Goal: Task Accomplishment & Management: Manage account settings

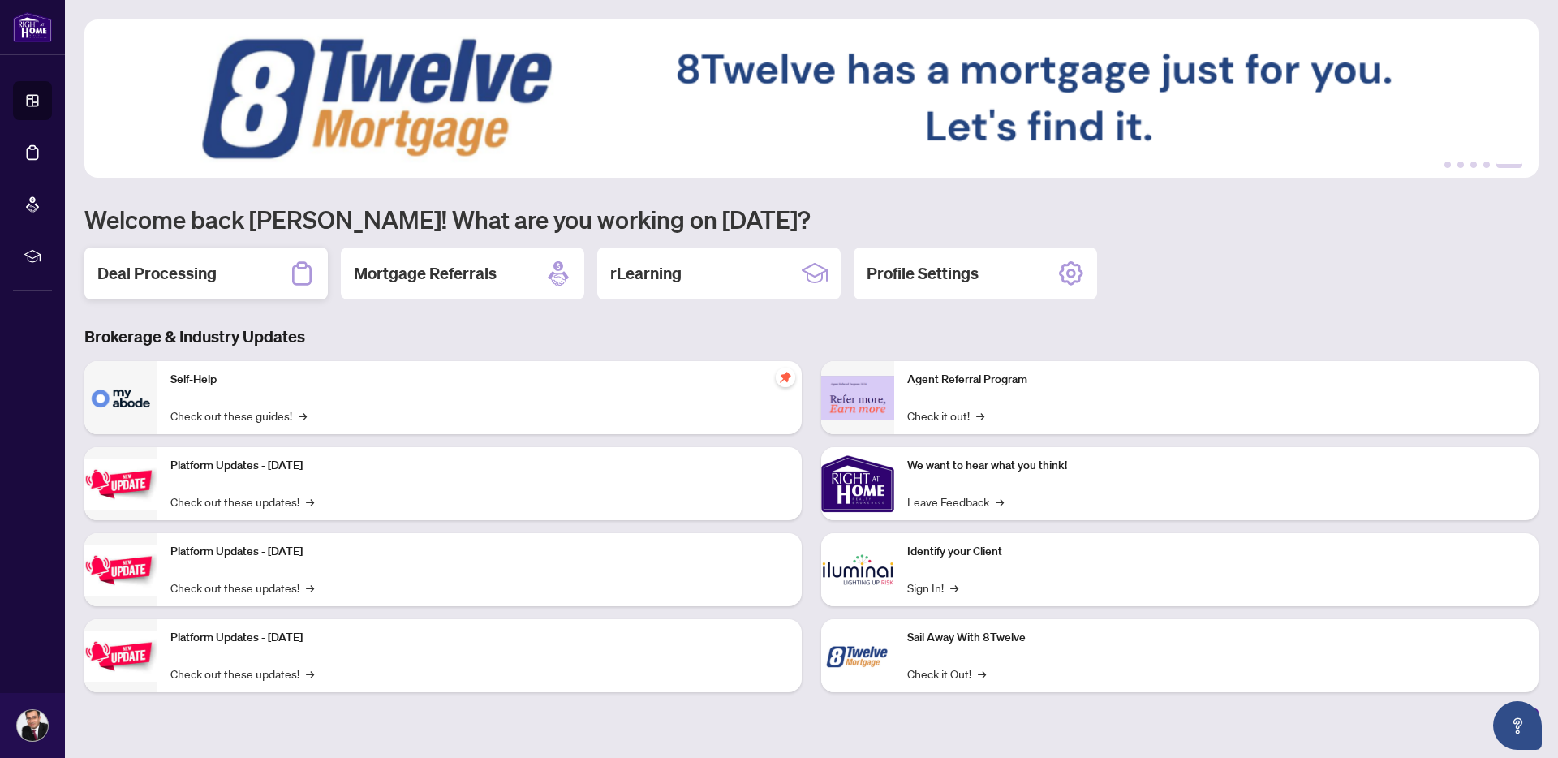
click at [213, 277] on h2 "Deal Processing" at bounding box center [156, 273] width 119 height 23
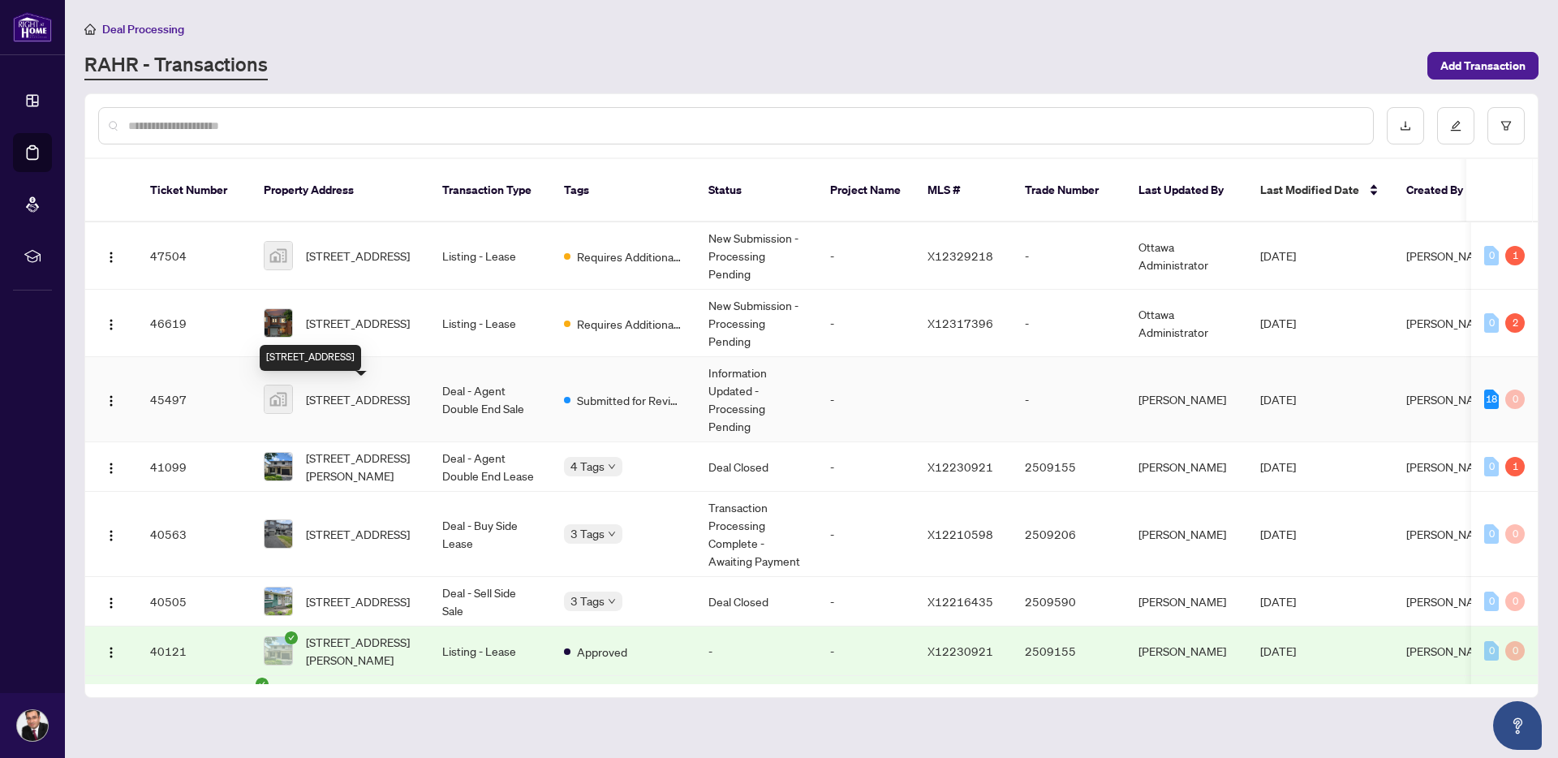
click at [350, 390] on span "[STREET_ADDRESS]" at bounding box center [358, 399] width 104 height 18
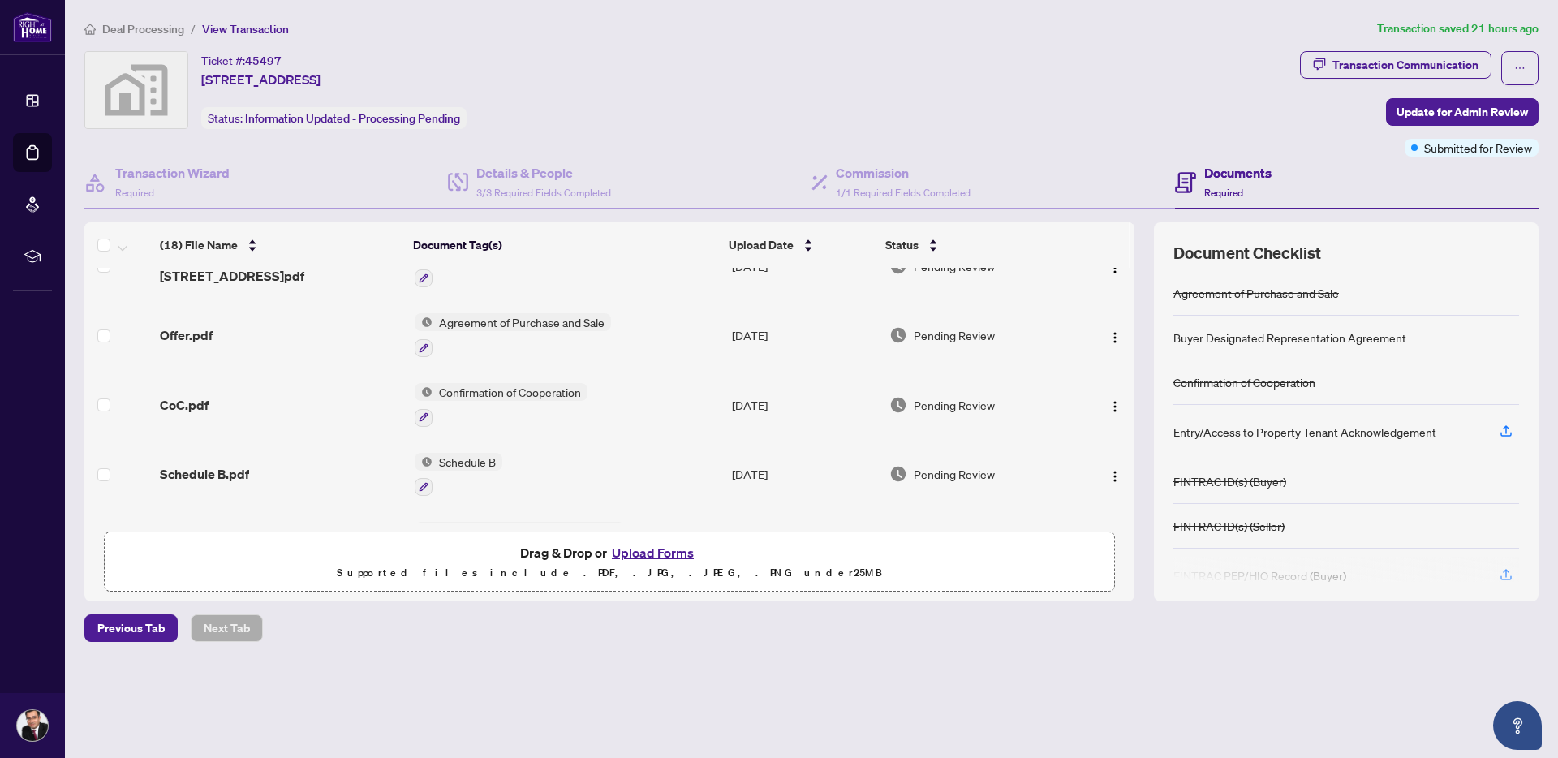
scroll to position [534, 0]
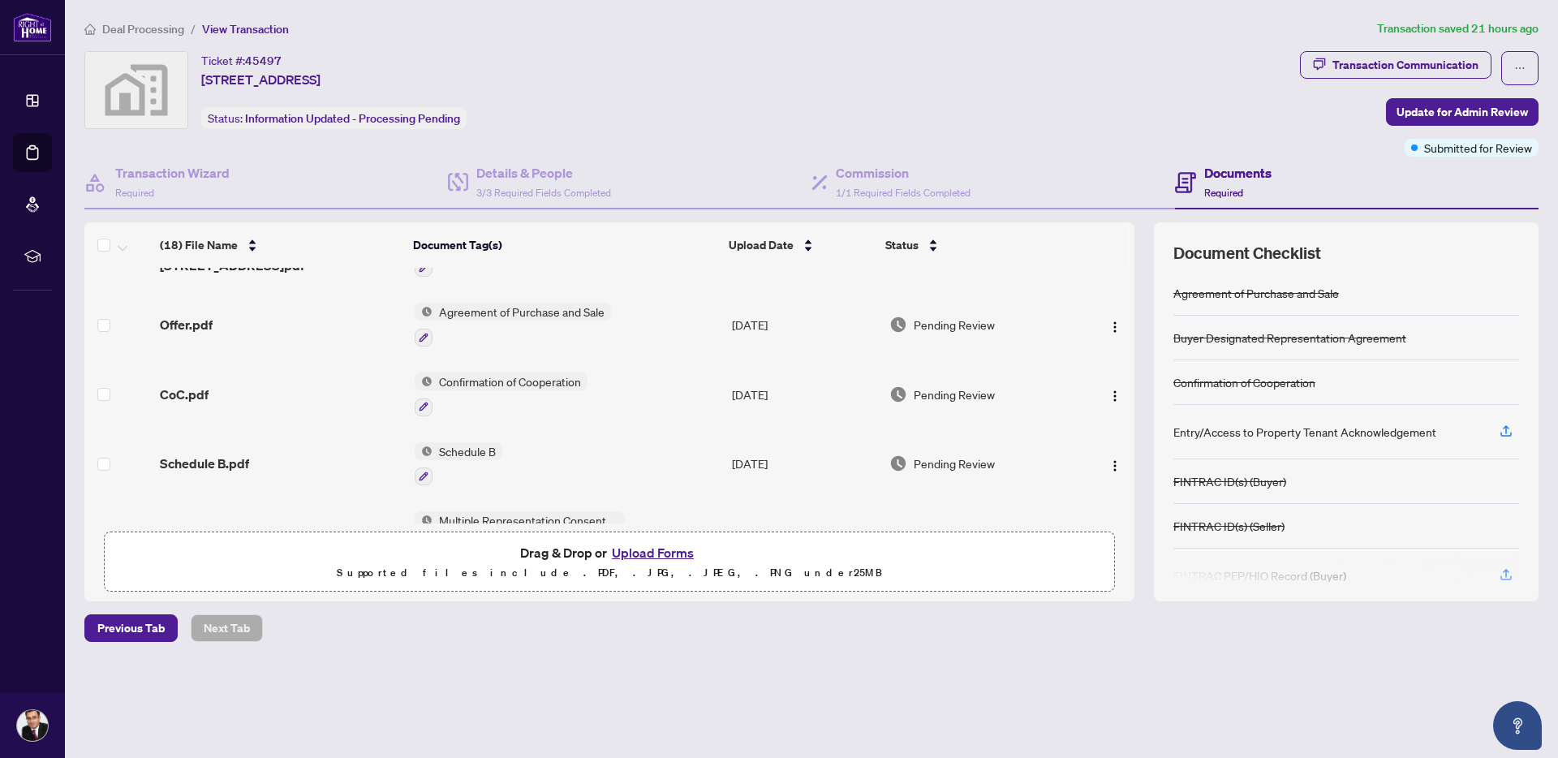
click at [438, 304] on span "Agreement of Purchase and Sale" at bounding box center [521, 312] width 178 height 18
click at [475, 382] on span "Agreement of Purchase and Sale" at bounding box center [520, 381] width 178 height 18
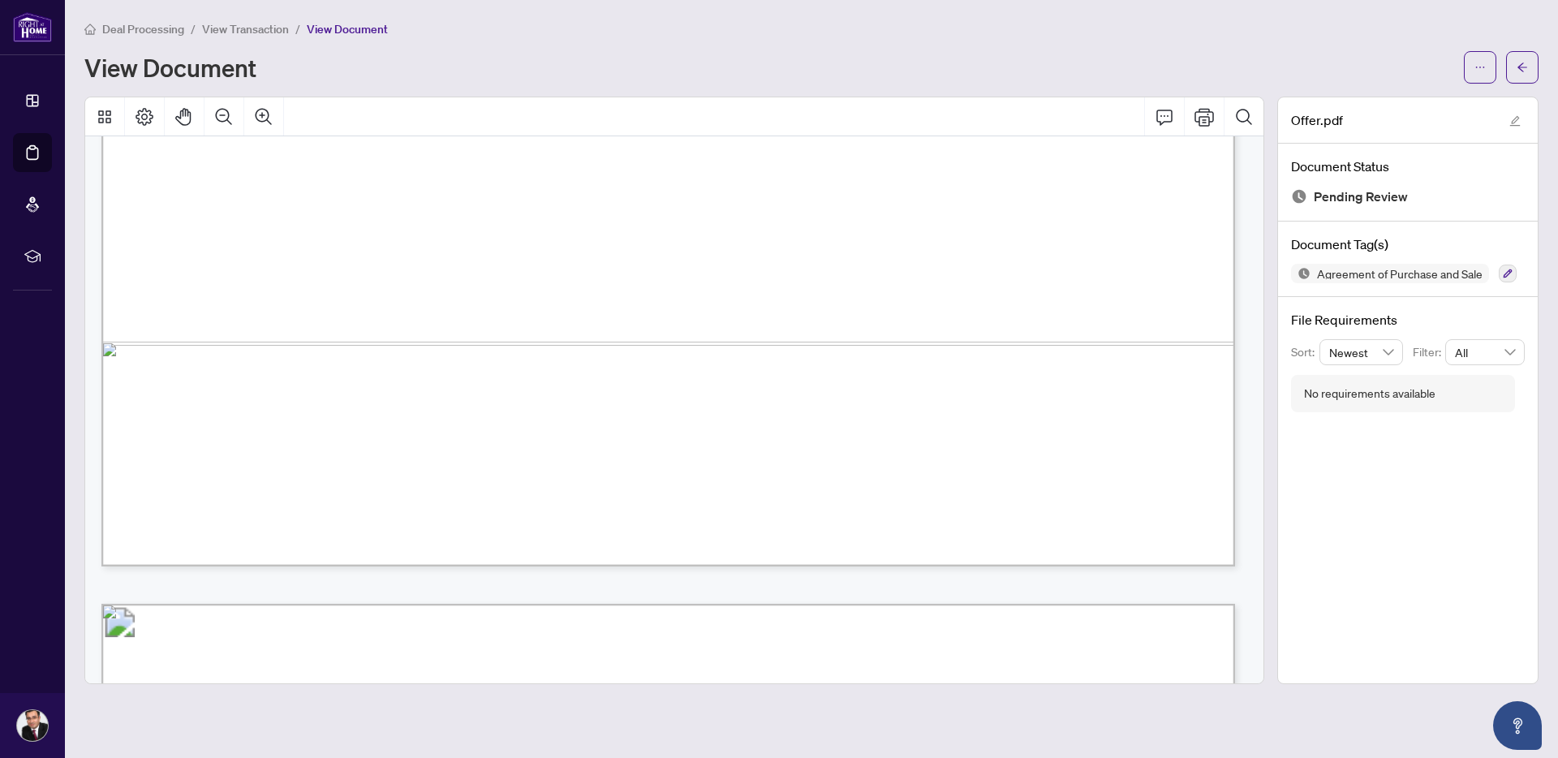
scroll to position [1058, 0]
